Goal: Transaction & Acquisition: Purchase product/service

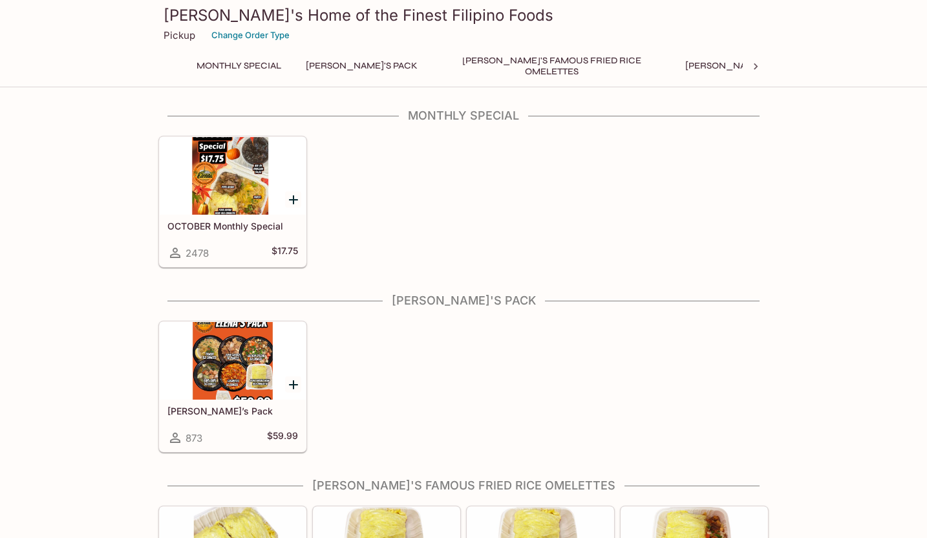
click at [246, 191] on div at bounding box center [233, 176] width 146 height 78
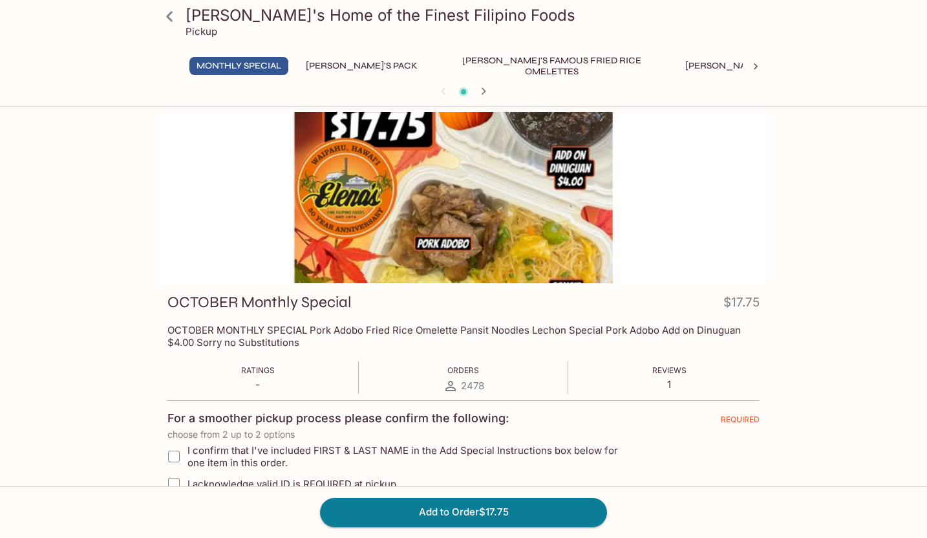
click at [525, 235] on div at bounding box center [463, 197] width 610 height 171
click at [500, 224] on div at bounding box center [463, 197] width 610 height 171
click at [501, 224] on div at bounding box center [463, 197] width 610 height 171
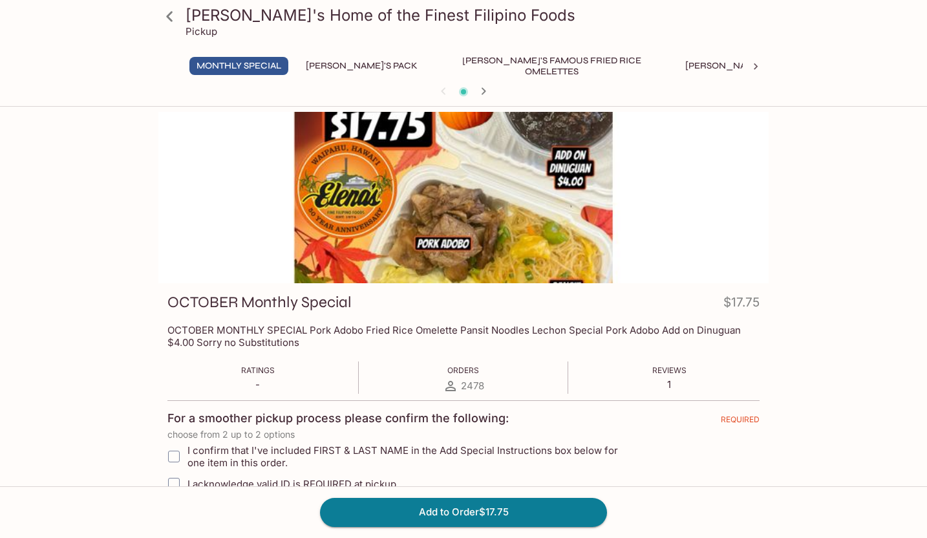
click at [501, 224] on div at bounding box center [463, 197] width 610 height 171
click at [502, 224] on div at bounding box center [463, 197] width 610 height 171
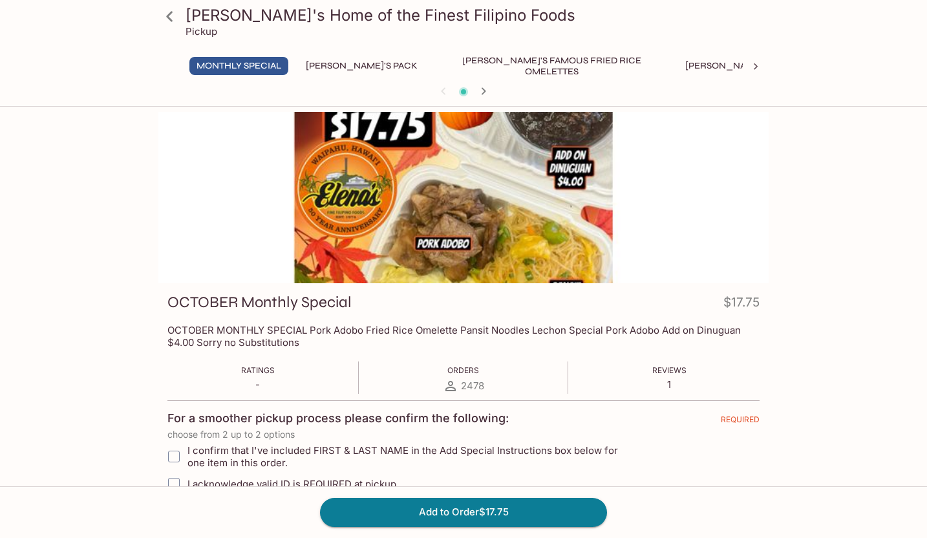
click at [325, 65] on button "[PERSON_NAME]'s Pack" at bounding box center [362, 66] width 126 height 18
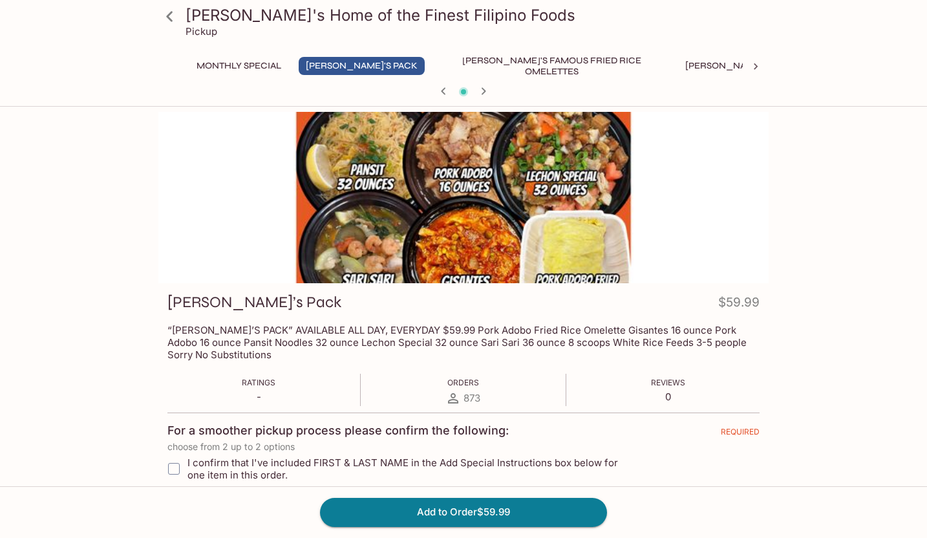
click at [471, 67] on button "[PERSON_NAME]'s Famous Fried Rice Omelettes" at bounding box center [551, 66] width 233 height 18
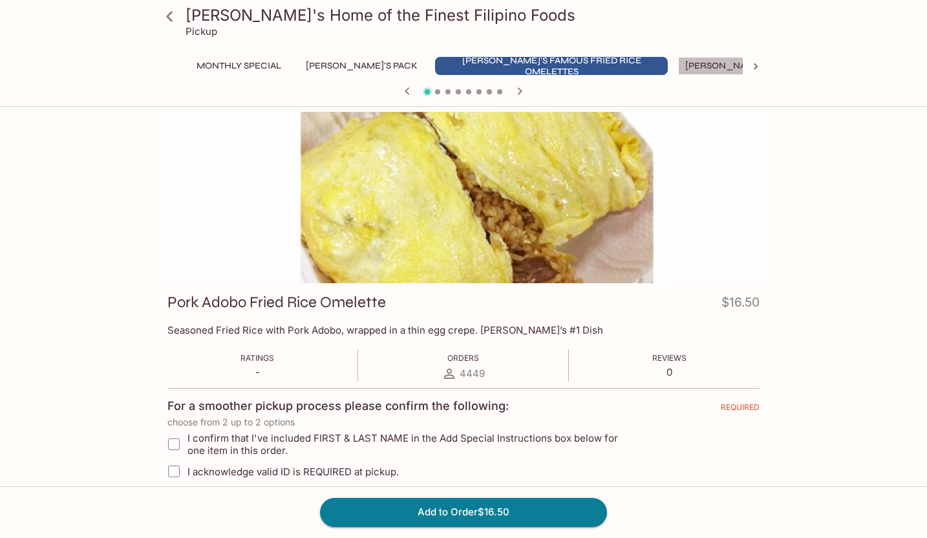
click at [678, 71] on button "[PERSON_NAME]'s Mixed Plates" at bounding box center [760, 66] width 165 height 18
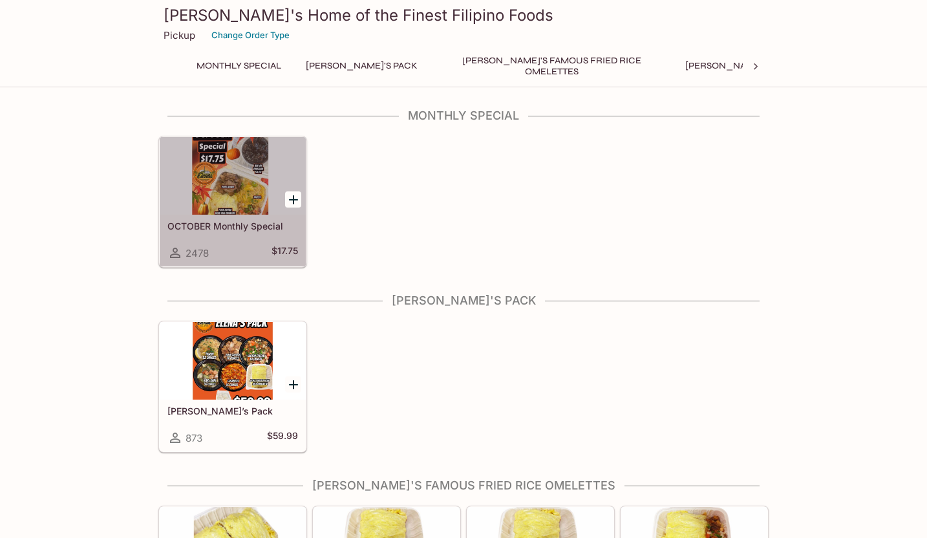
click at [239, 190] on div at bounding box center [233, 176] width 146 height 78
